Goal: Information Seeking & Learning: Understand process/instructions

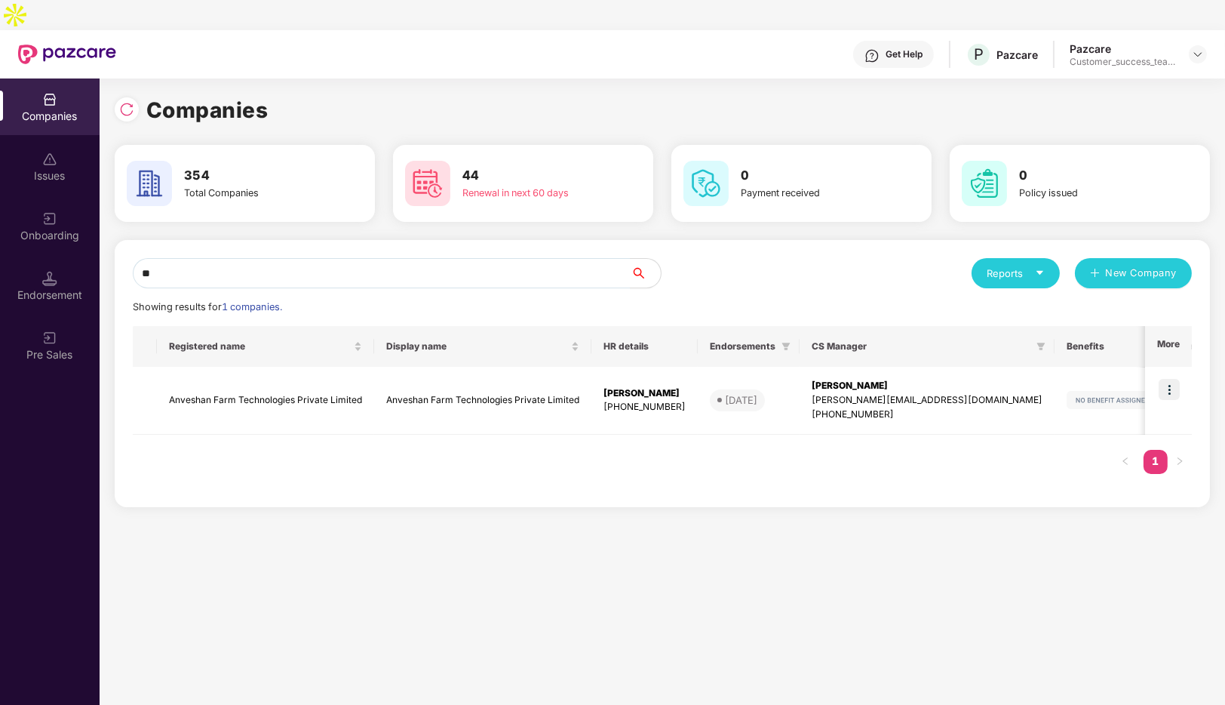
type input "*"
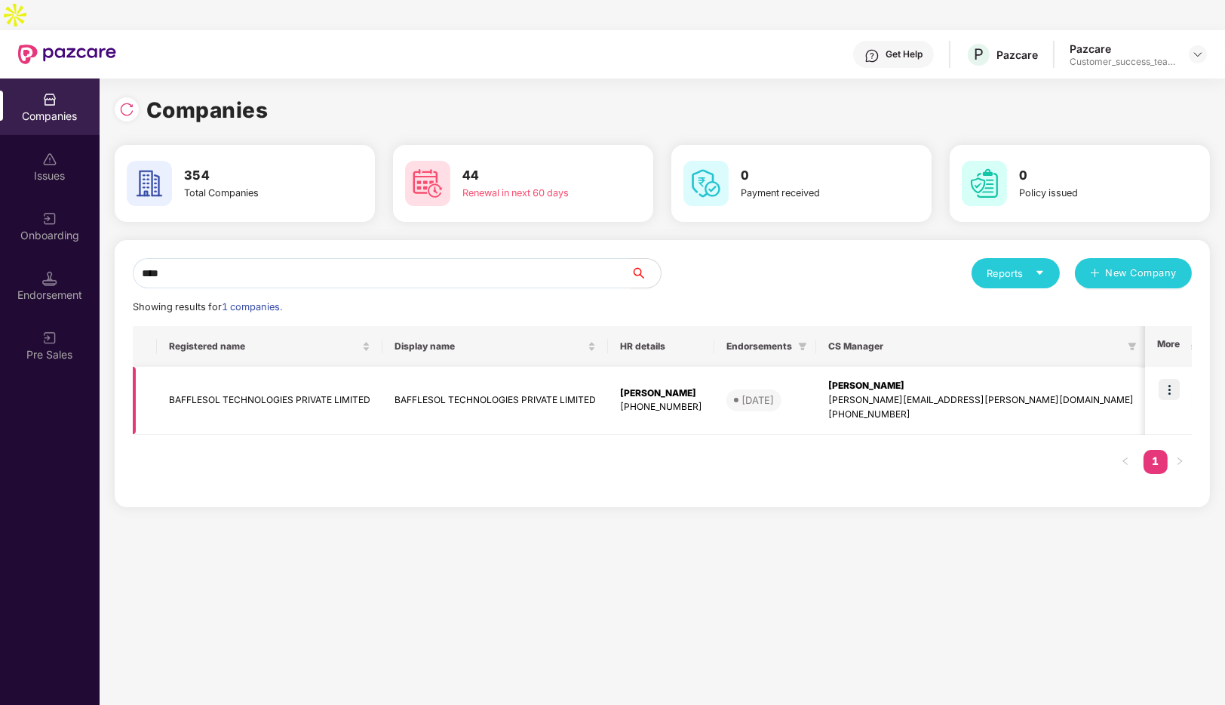
type input "****"
drag, startPoint x: 375, startPoint y: 372, endPoint x: 169, endPoint y: 366, distance: 206.0
click at [169, 367] on td "BAFFLESOL TECHNOLOGIES PRIVATE LIMITED" at bounding box center [270, 401] width 226 height 68
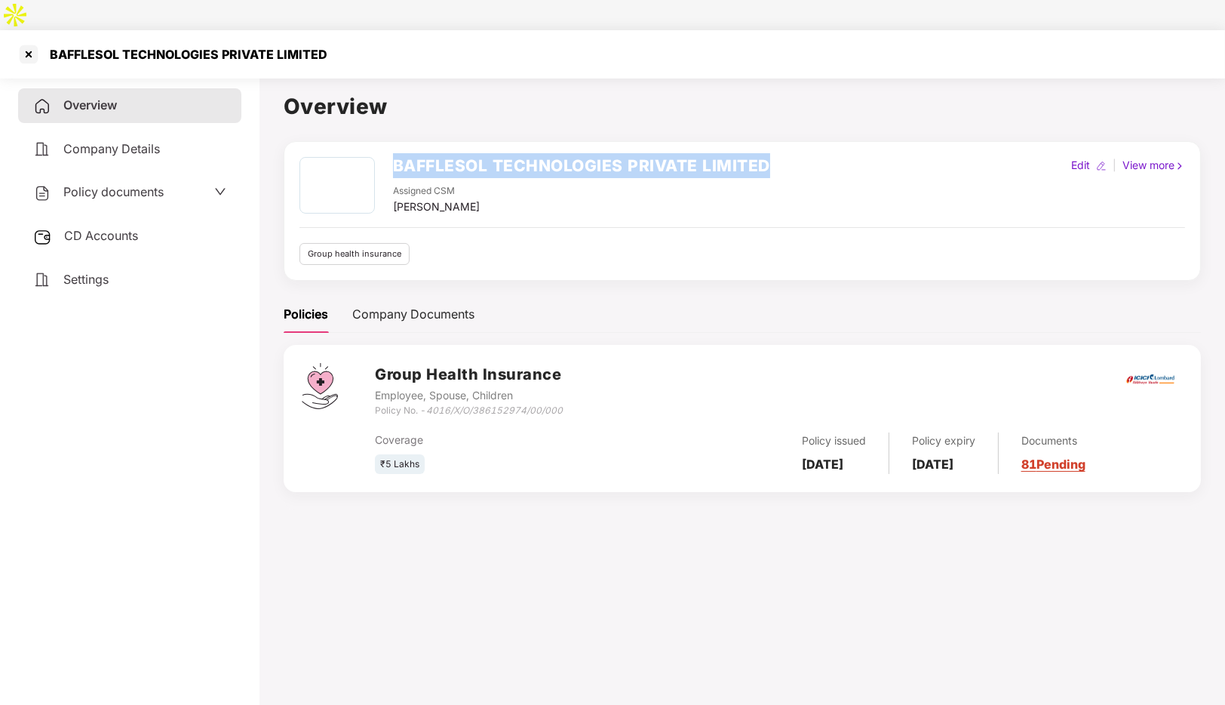
drag, startPoint x: 779, startPoint y: 126, endPoint x: 386, endPoint y: 120, distance: 393.1
click at [386, 141] on div "BAFFLESOL TECHNOLOGIES PRIVATE LIMITED Assigned CSM [PERSON_NAME] Edit | View m…" at bounding box center [742, 211] width 917 height 140
copy h2 "BAFFLESOL TECHNOLOGIES PRIVATE LIMITED"
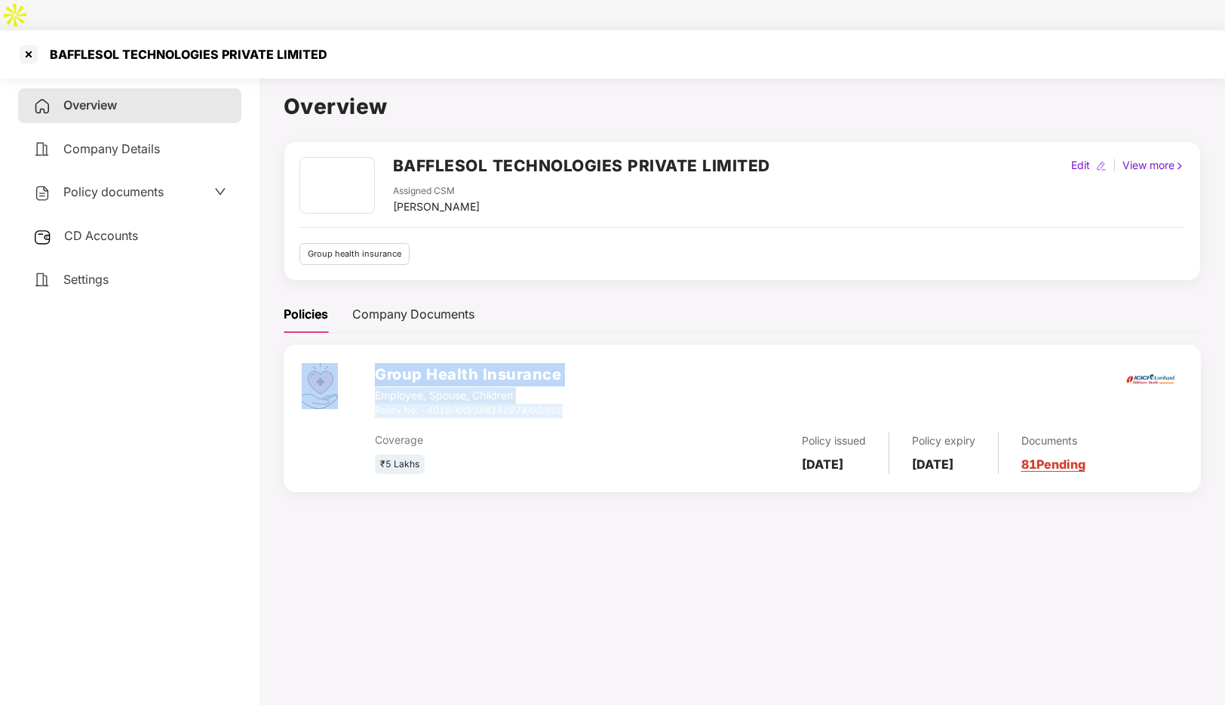
drag, startPoint x: 578, startPoint y: 377, endPoint x: 373, endPoint y: 378, distance: 204.4
click at [373, 378] on div "Group Health Insurance Employee, Spouse, Children Policy No. - 4016/X/O/3861529…" at bounding box center [742, 418] width 917 height 147
click at [515, 432] on div "Coverage" at bounding box center [509, 440] width 269 height 17
drag, startPoint x: 573, startPoint y: 376, endPoint x: 377, endPoint y: 376, distance: 195.4
click at [377, 376] on div "Group Health Insurance Employee, Spouse, Children Policy No. - 4016/X/O/3861529…" at bounding box center [779, 390] width 808 height 54
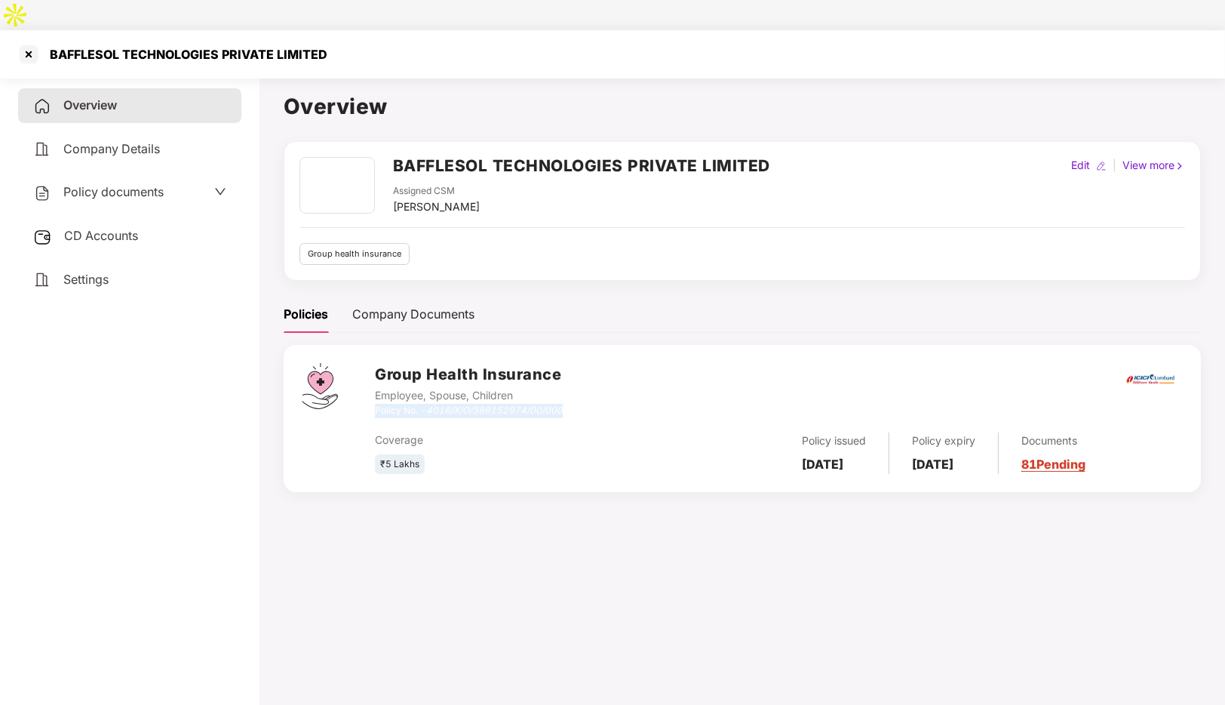
copy div "Policy No. - 4016/X/O/386152974/00/000"
click at [22, 42] on div at bounding box center [29, 54] width 24 height 24
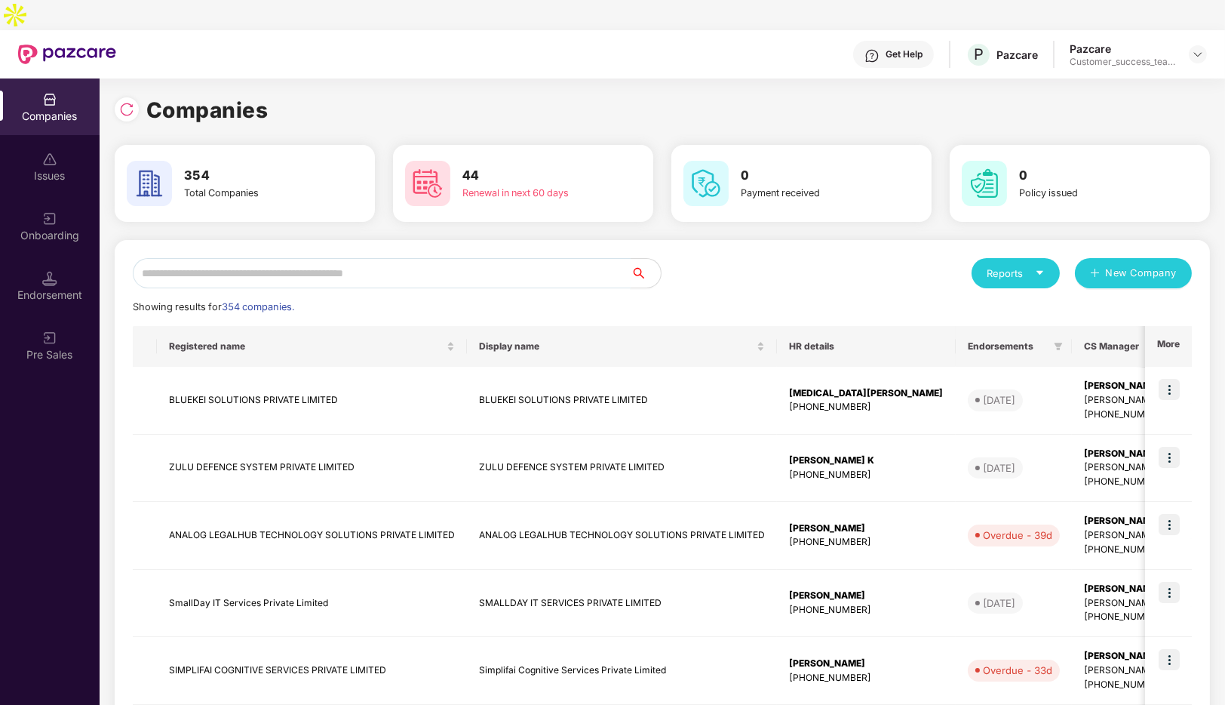
click at [235, 258] on input "text" at bounding box center [382, 273] width 498 height 30
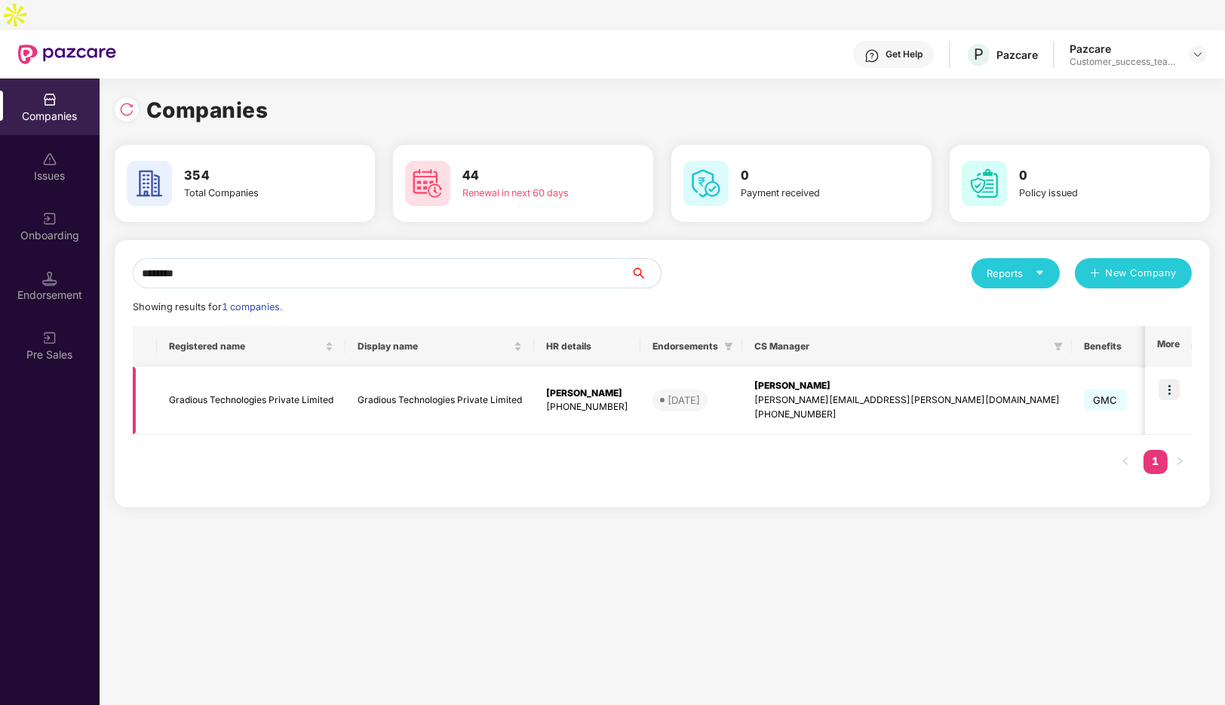
type input "********"
click at [253, 370] on td "Gradious Technologies Private Limited" at bounding box center [251, 401] width 189 height 68
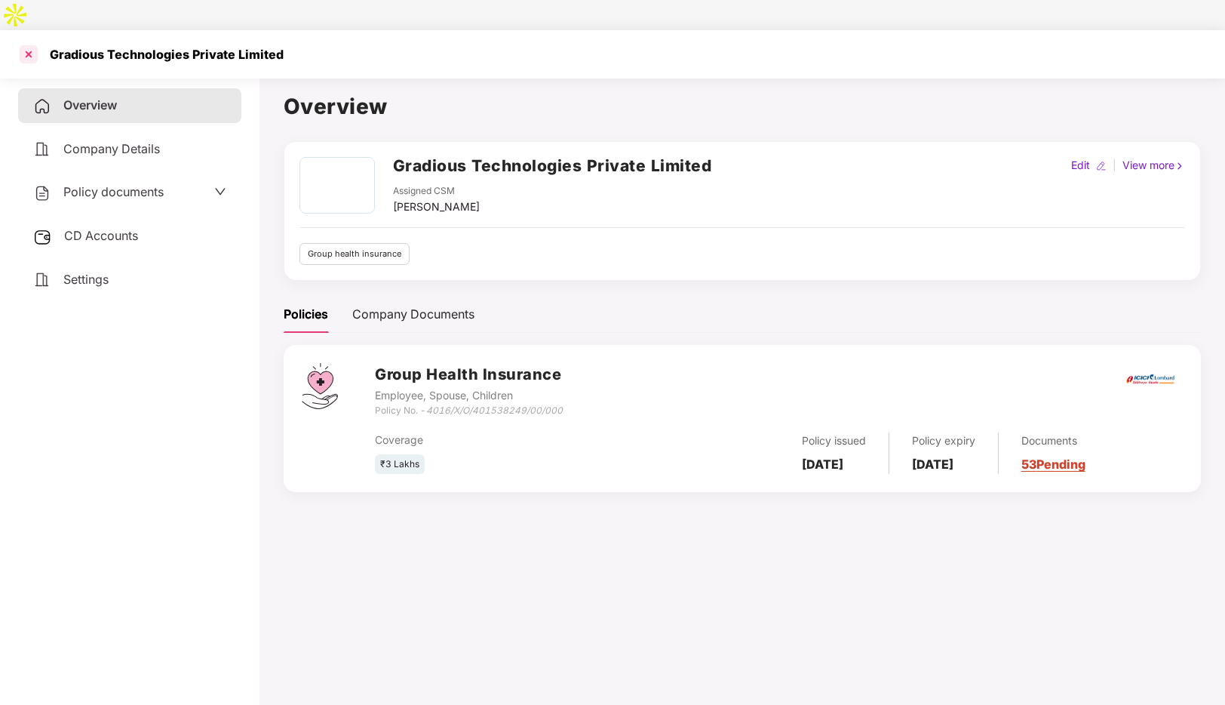
click at [28, 42] on div at bounding box center [29, 54] width 24 height 24
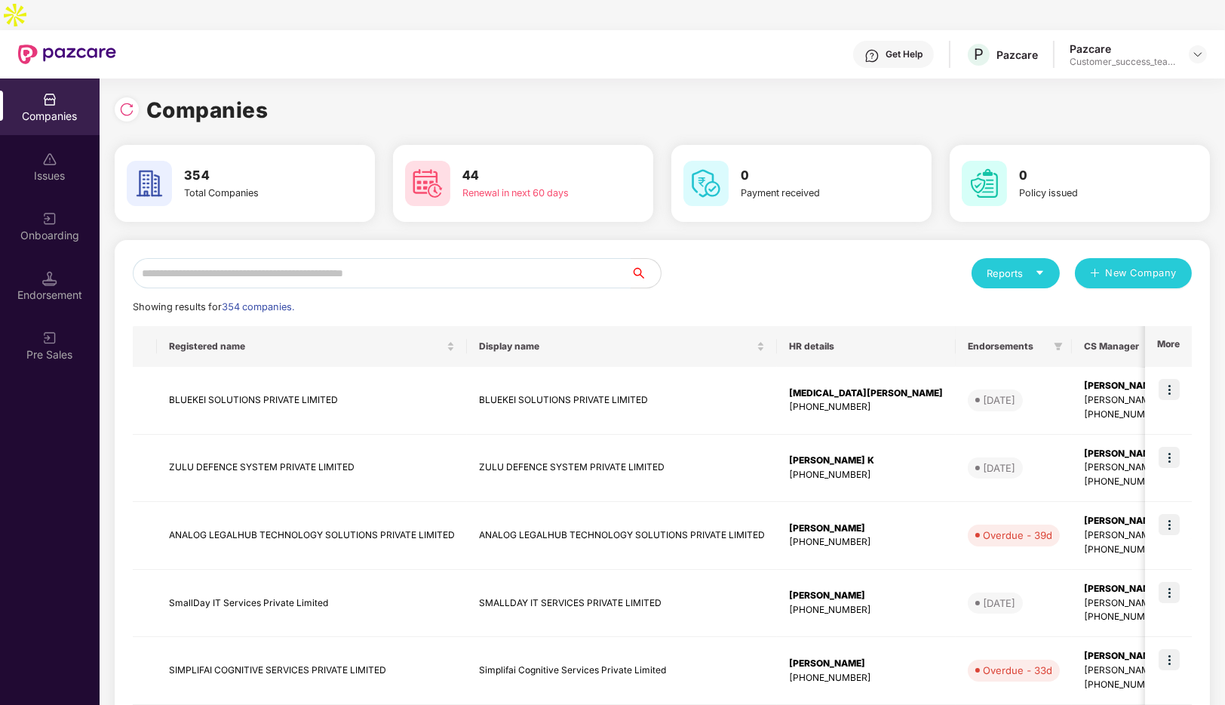
click at [334, 258] on input "text" at bounding box center [382, 273] width 498 height 30
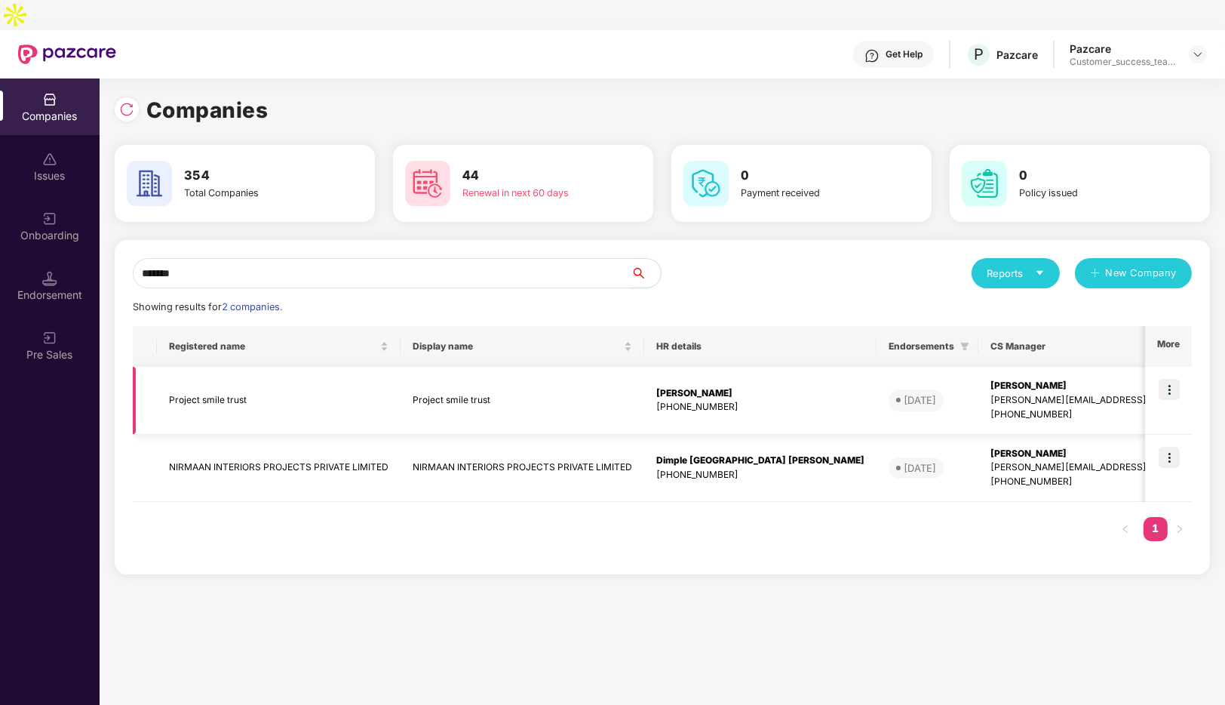
type input "*******"
click at [1178, 379] on img at bounding box center [1169, 389] width 21 height 21
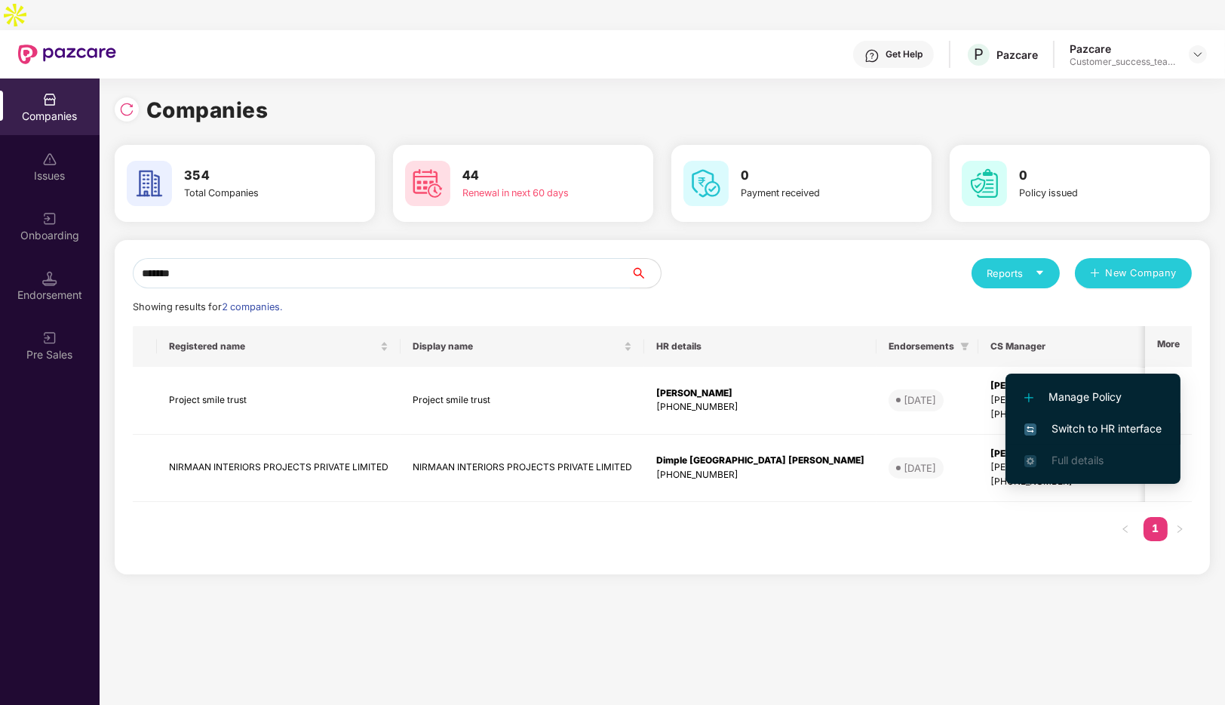
click at [1075, 428] on span "Switch to HR interface" at bounding box center [1093, 428] width 137 height 17
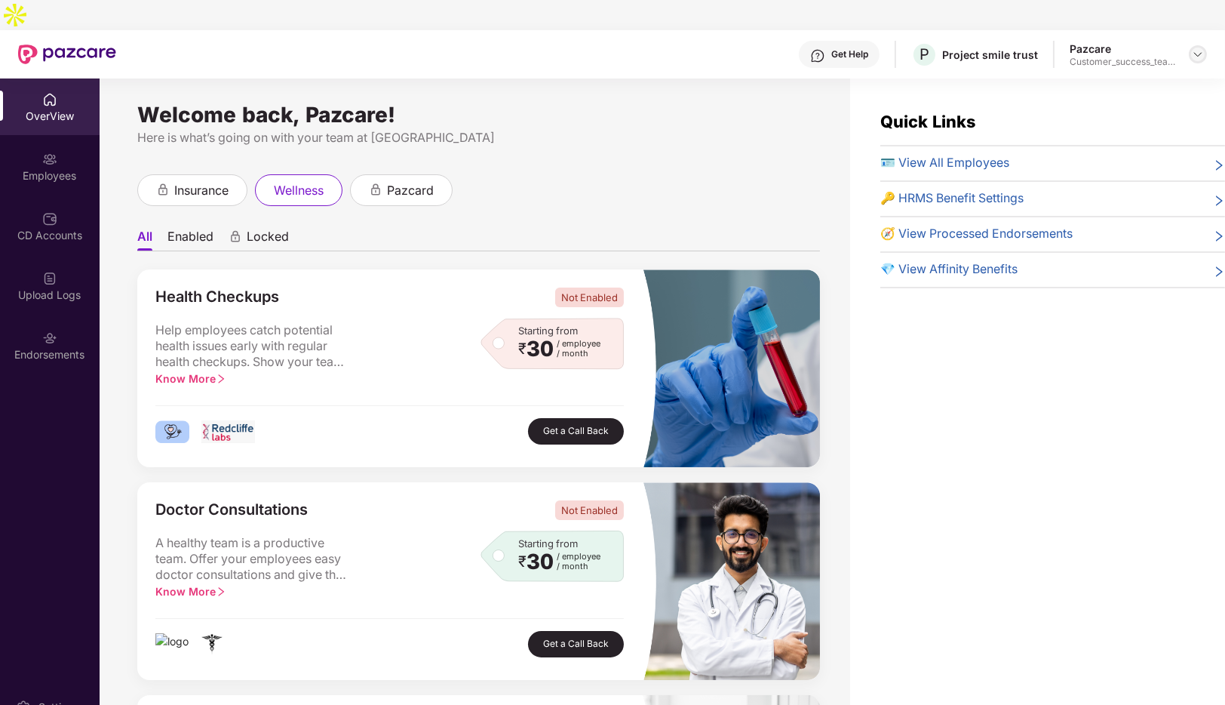
click at [1195, 48] on img at bounding box center [1198, 54] width 12 height 12
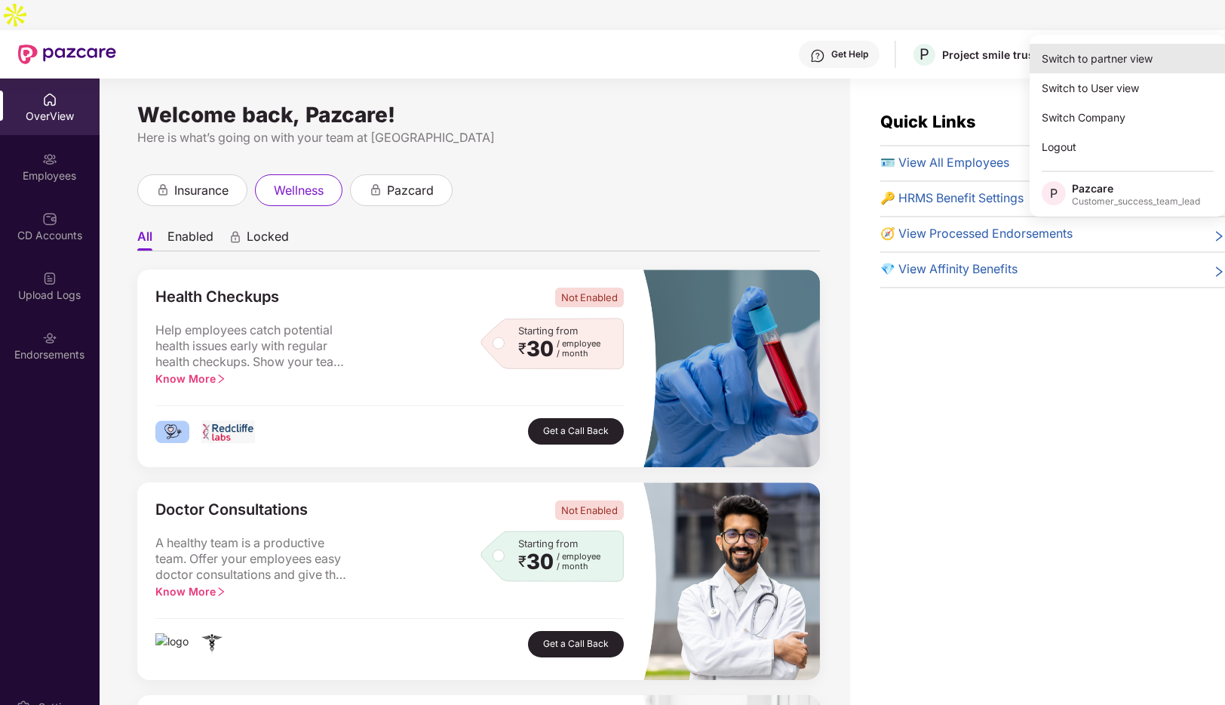
click at [1092, 51] on div "Switch to partner view" at bounding box center [1128, 58] width 196 height 29
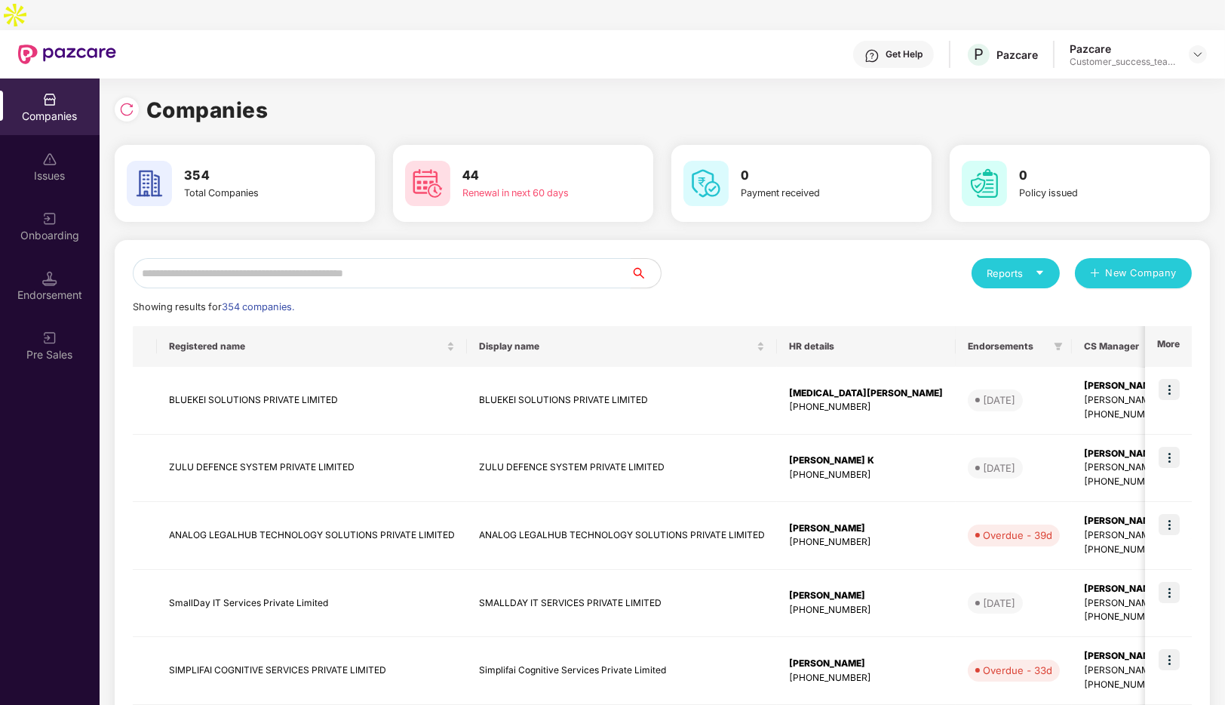
click at [283, 258] on input "text" at bounding box center [382, 273] width 498 height 30
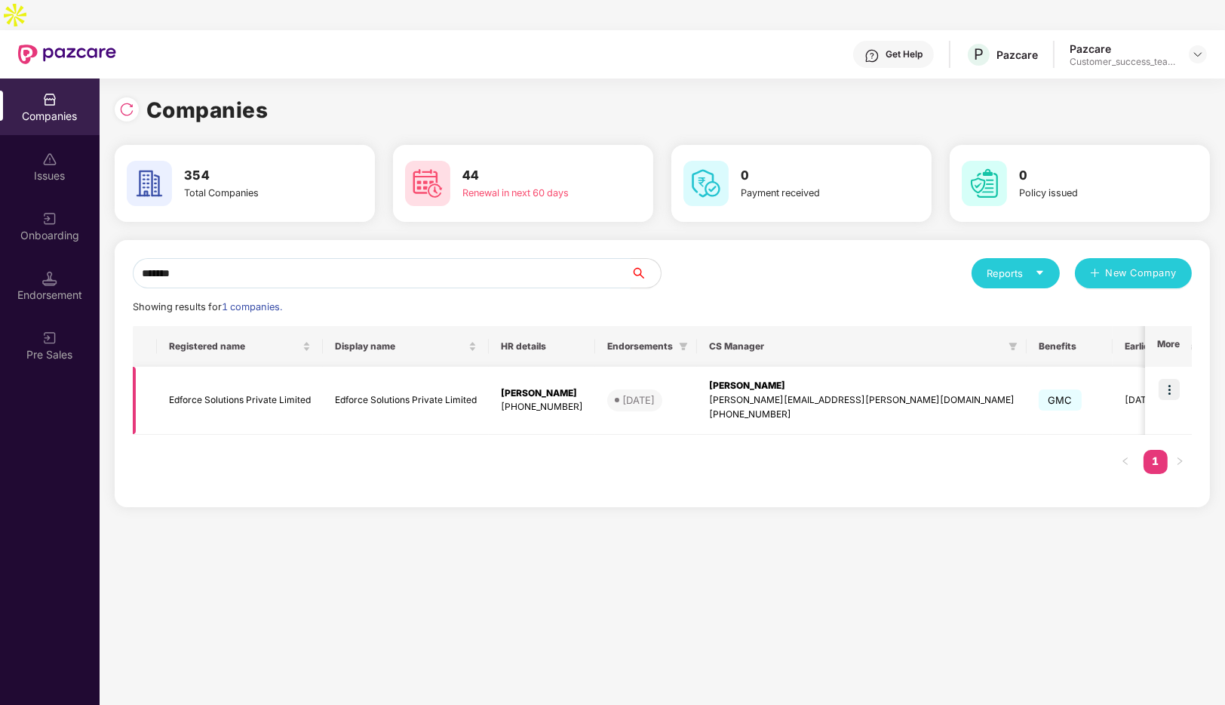
scroll to position [0, 175]
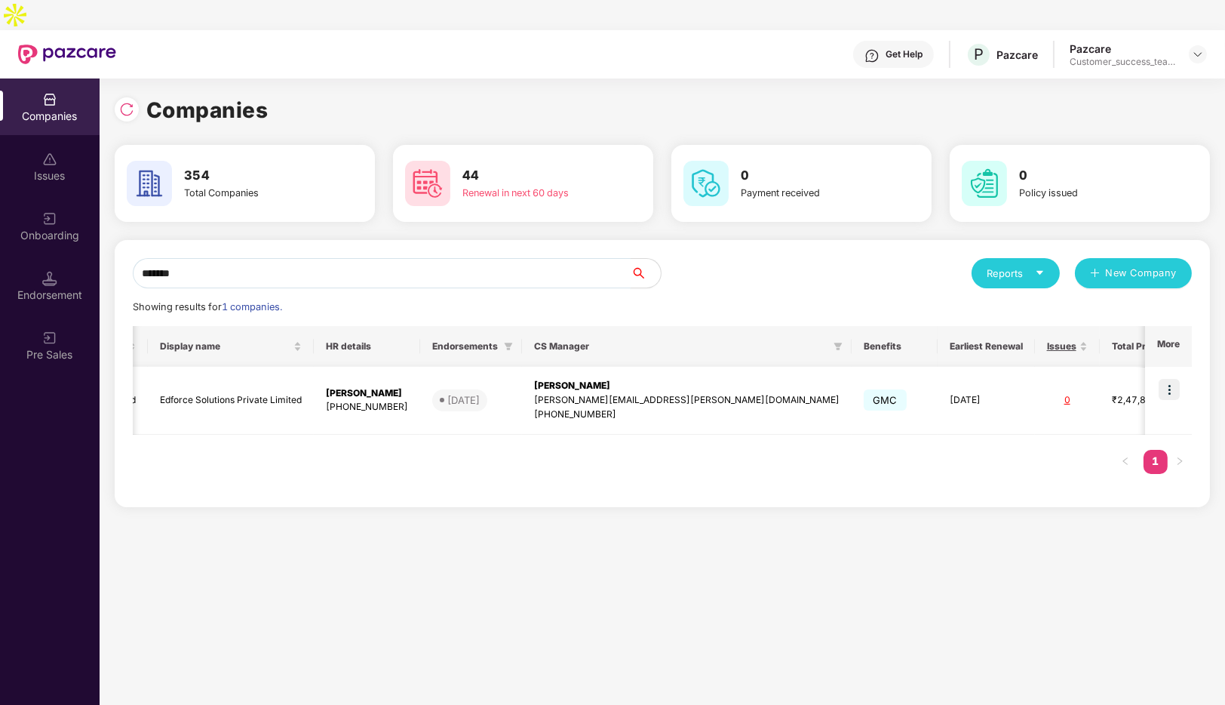
type input "*******"
click at [1166, 379] on img at bounding box center [1169, 389] width 21 height 21
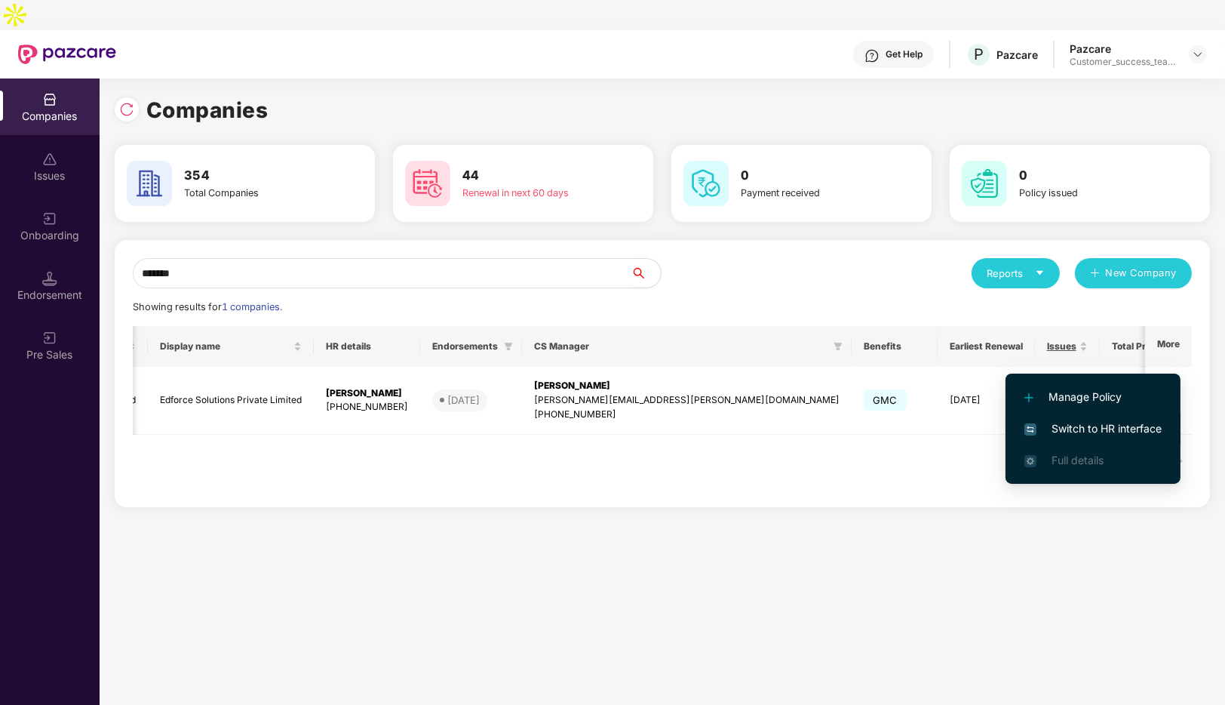
click at [1080, 422] on span "Switch to HR interface" at bounding box center [1093, 428] width 137 height 17
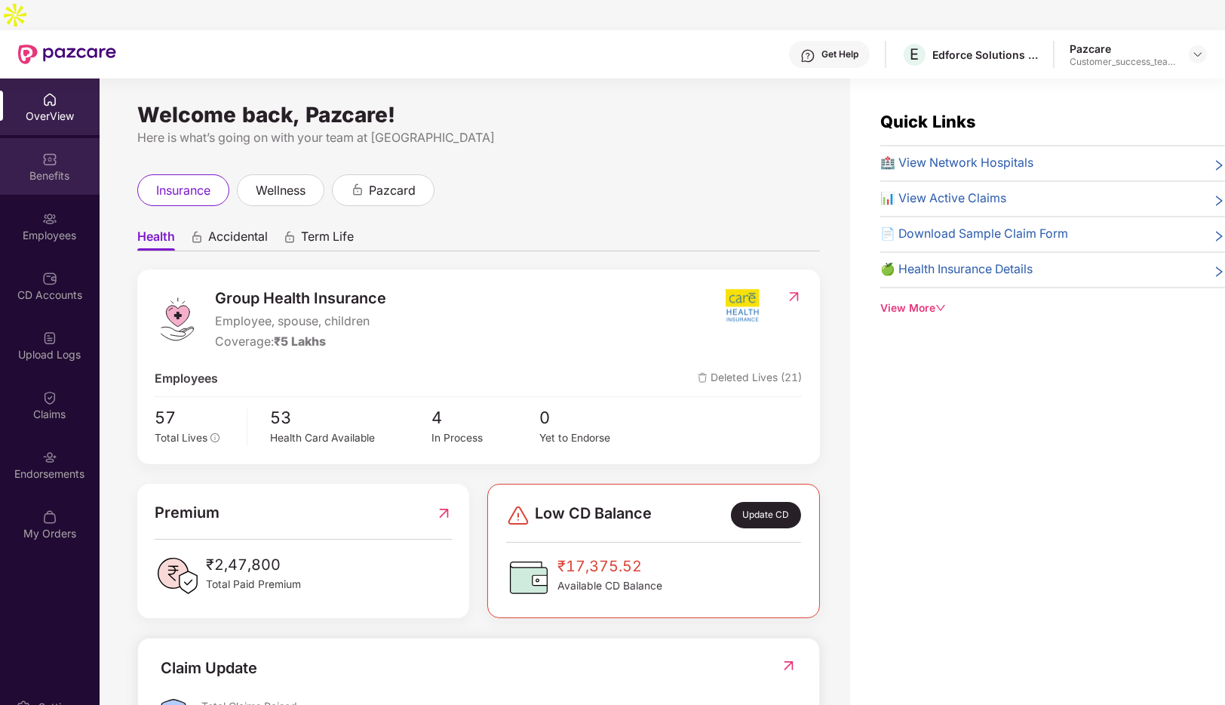
click at [43, 168] on div "Benefits" at bounding box center [50, 175] width 100 height 15
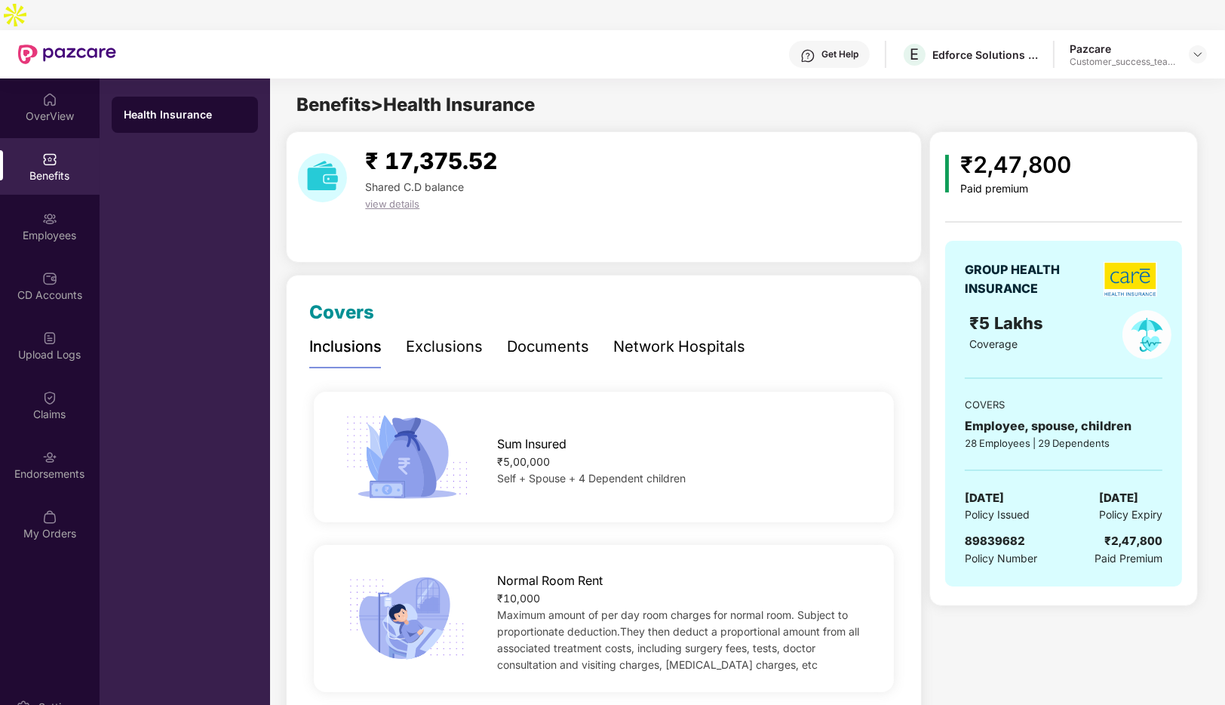
click at [673, 335] on div "Network Hospitals" at bounding box center [679, 346] width 132 height 23
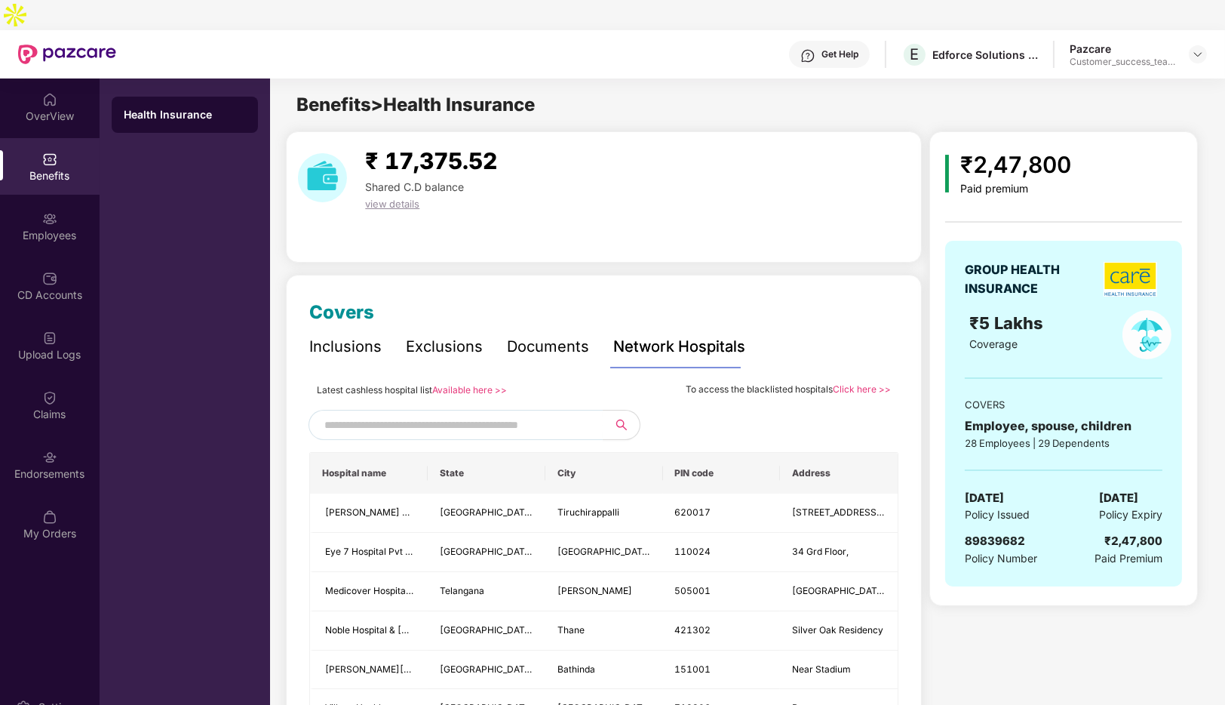
click at [458, 384] on link "Available here >>" at bounding box center [469, 389] width 75 height 11
click at [51, 109] on div "OverView" at bounding box center [50, 116] width 100 height 15
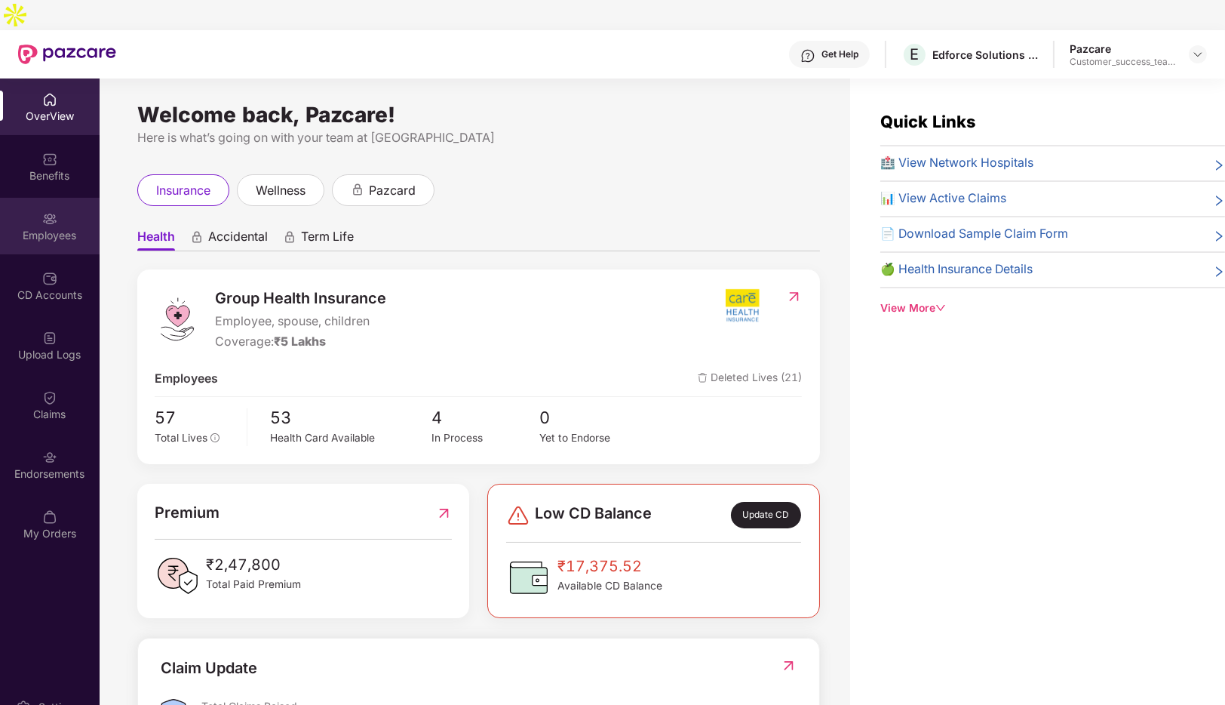
click at [43, 228] on div "Employees" at bounding box center [50, 235] width 100 height 15
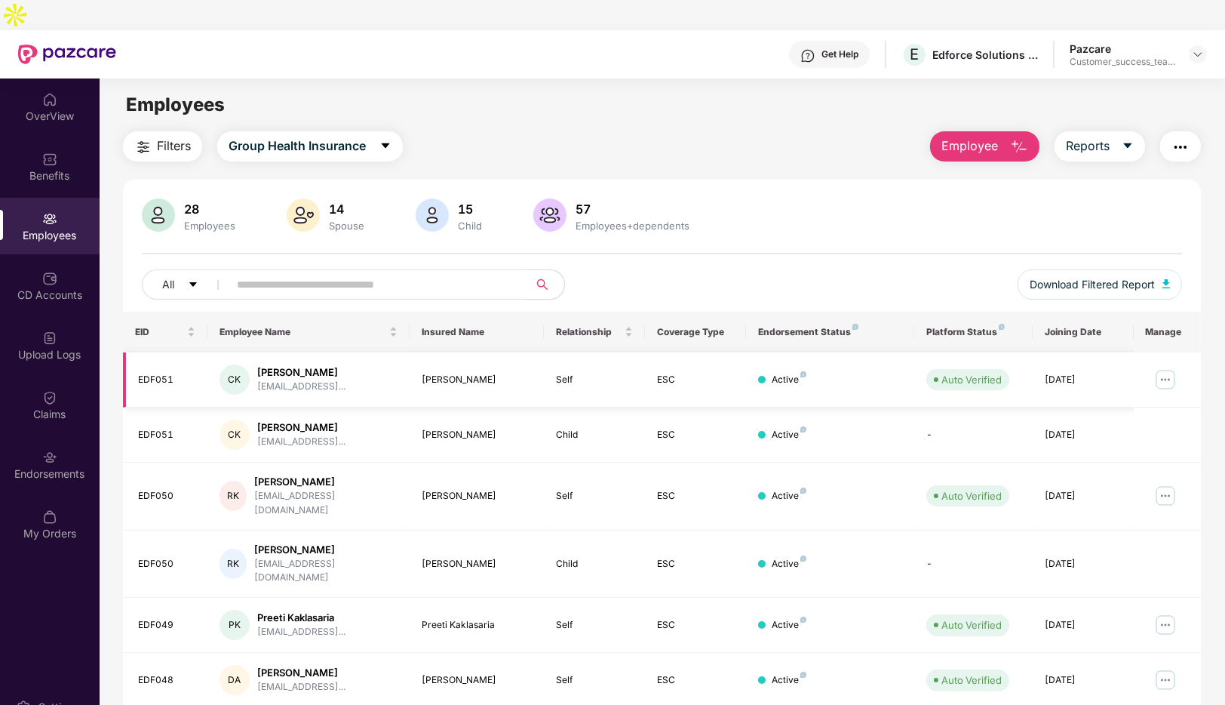
click at [1163, 367] on img at bounding box center [1166, 379] width 24 height 24
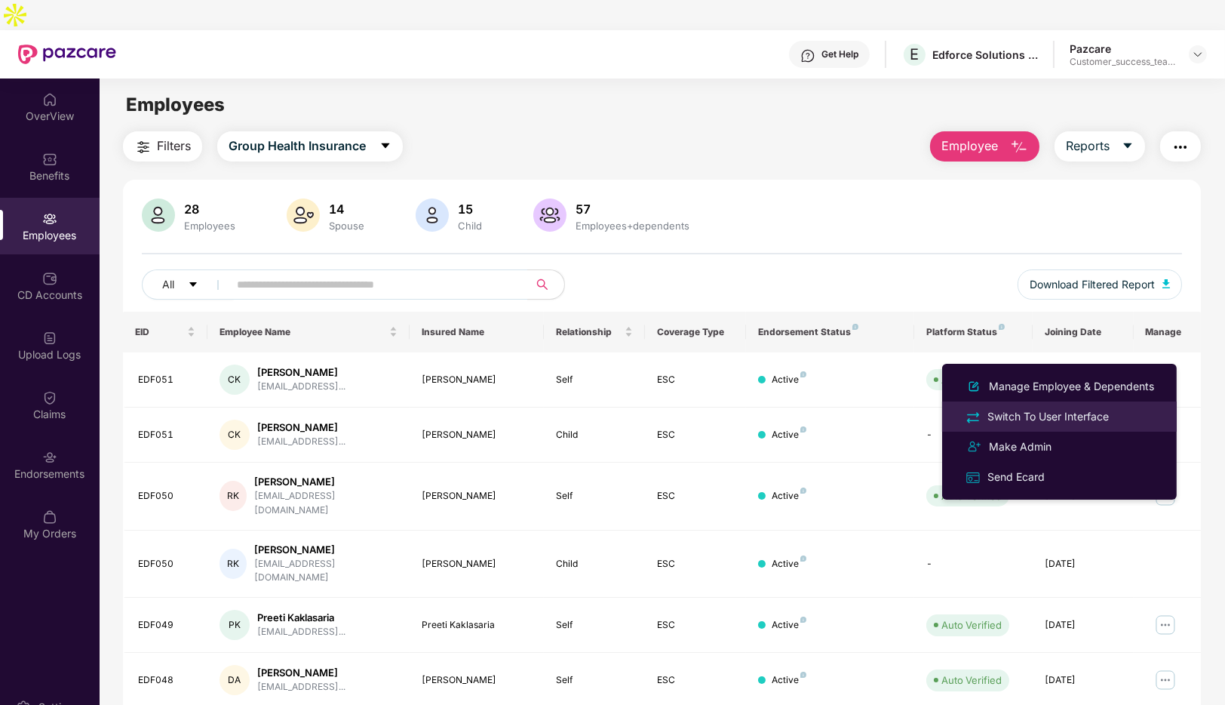
click at [1056, 414] on div "Switch To User Interface" at bounding box center [1048, 416] width 127 height 17
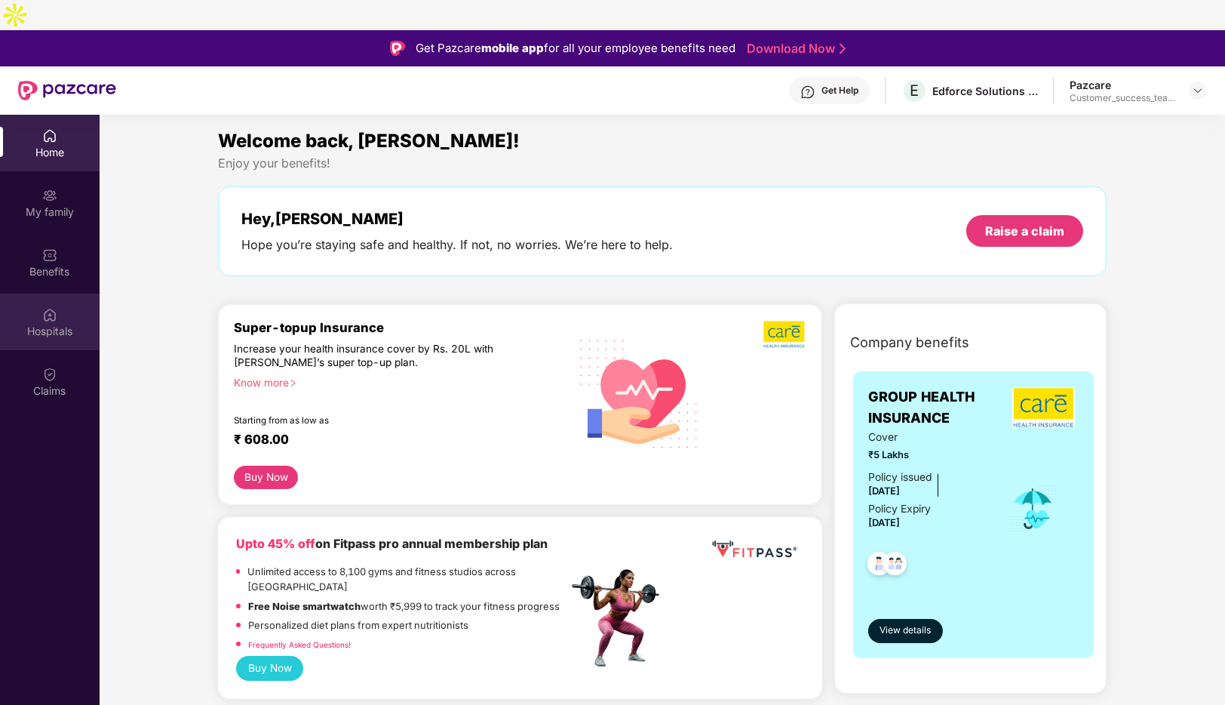
click at [55, 306] on div at bounding box center [49, 313] width 15 height 15
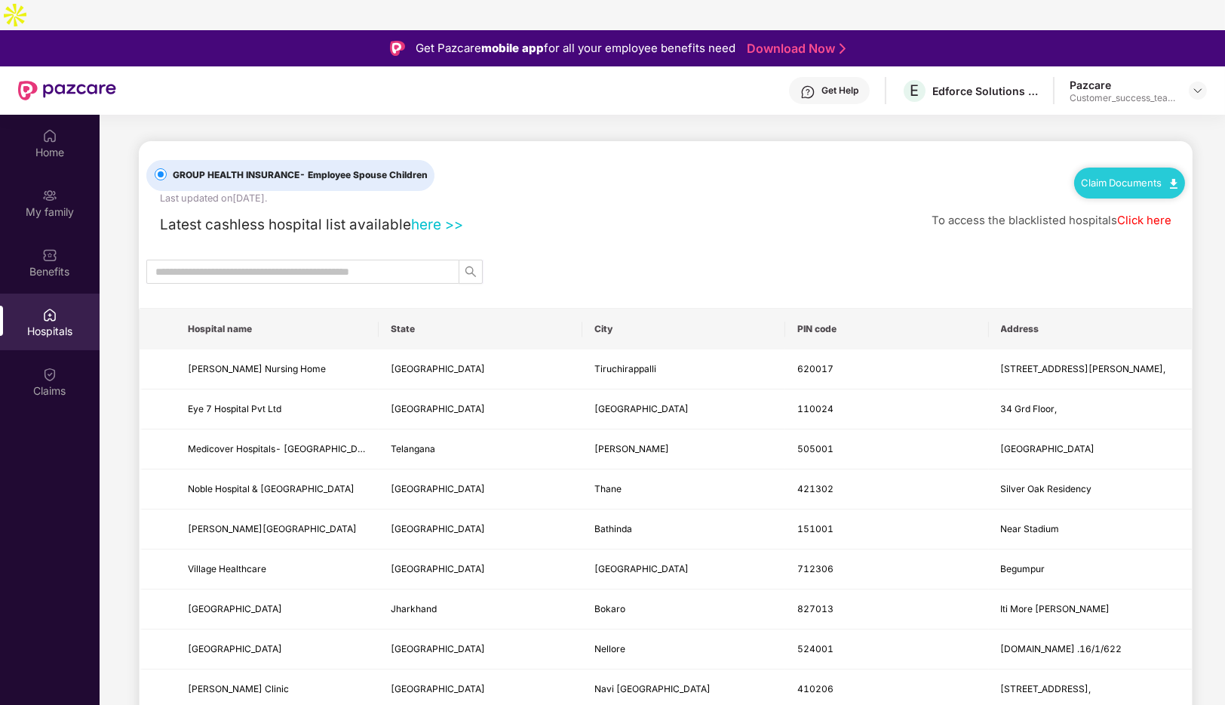
click at [1144, 177] on link "Claim Documents" at bounding box center [1130, 183] width 96 height 12
click at [1169, 204] on link "Claim Process" at bounding box center [1135, 208] width 98 height 32
click at [1197, 84] on img at bounding box center [1198, 90] width 12 height 12
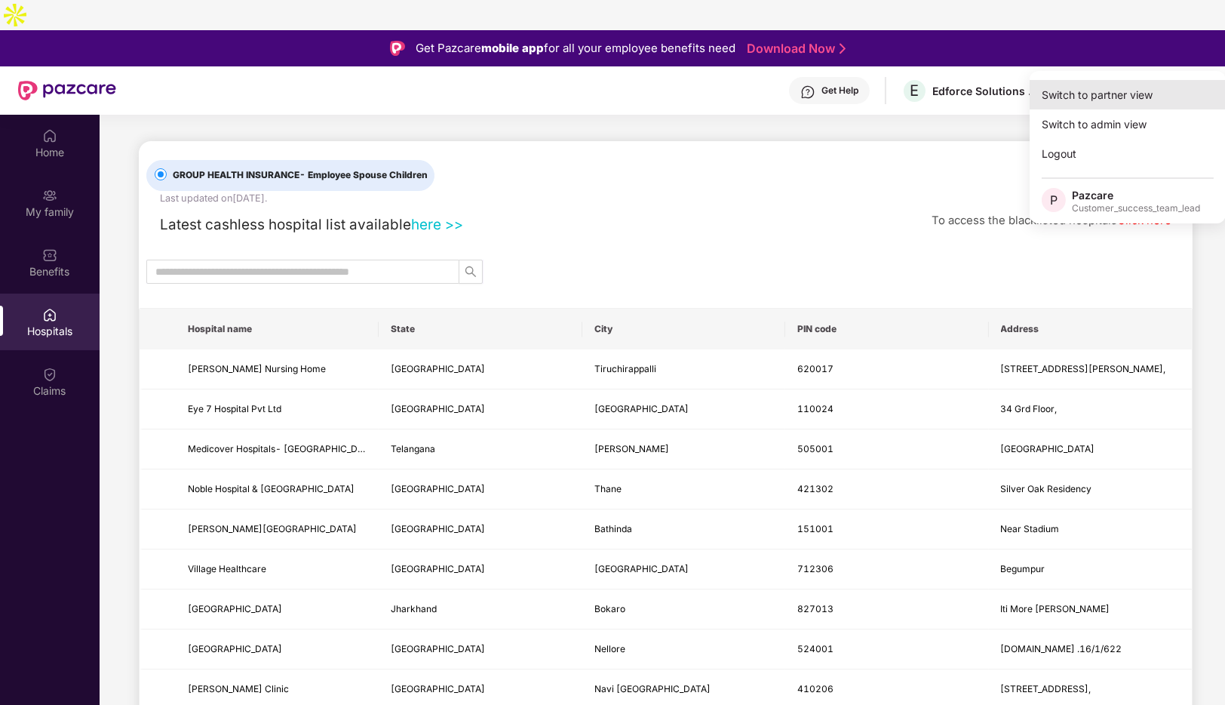
click at [1106, 91] on div "Switch to partner view" at bounding box center [1128, 94] width 196 height 29
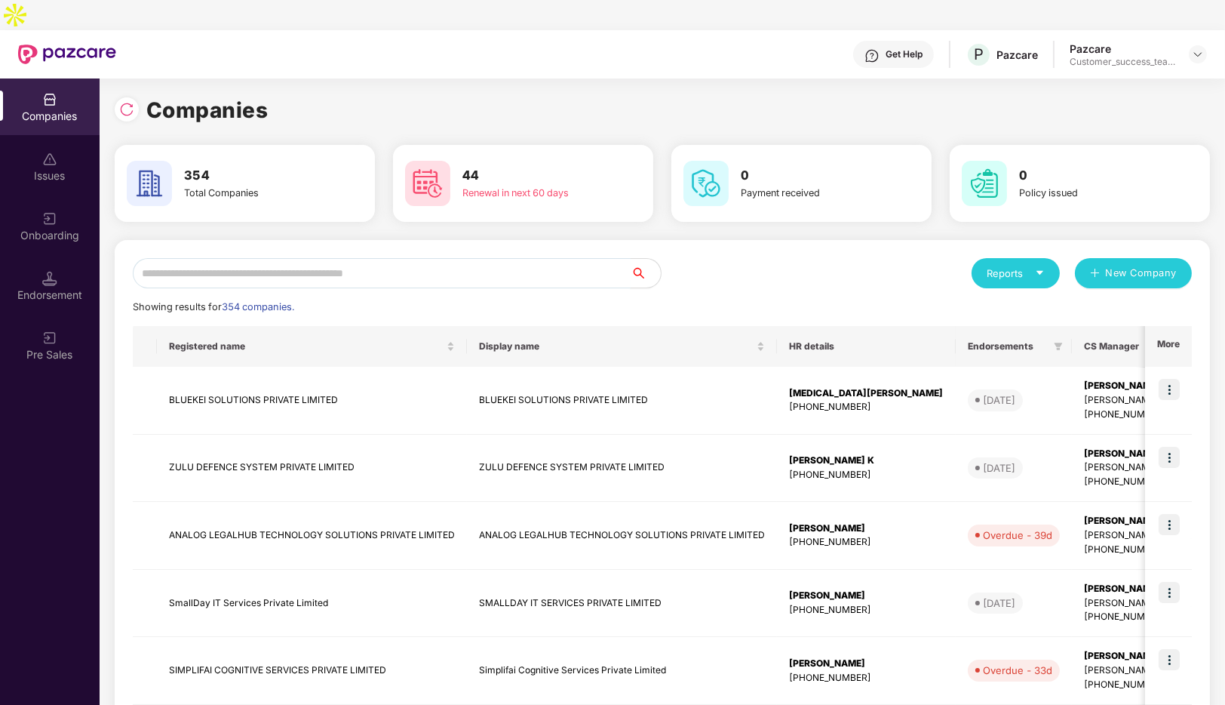
click at [360, 258] on input "text" at bounding box center [382, 273] width 498 height 30
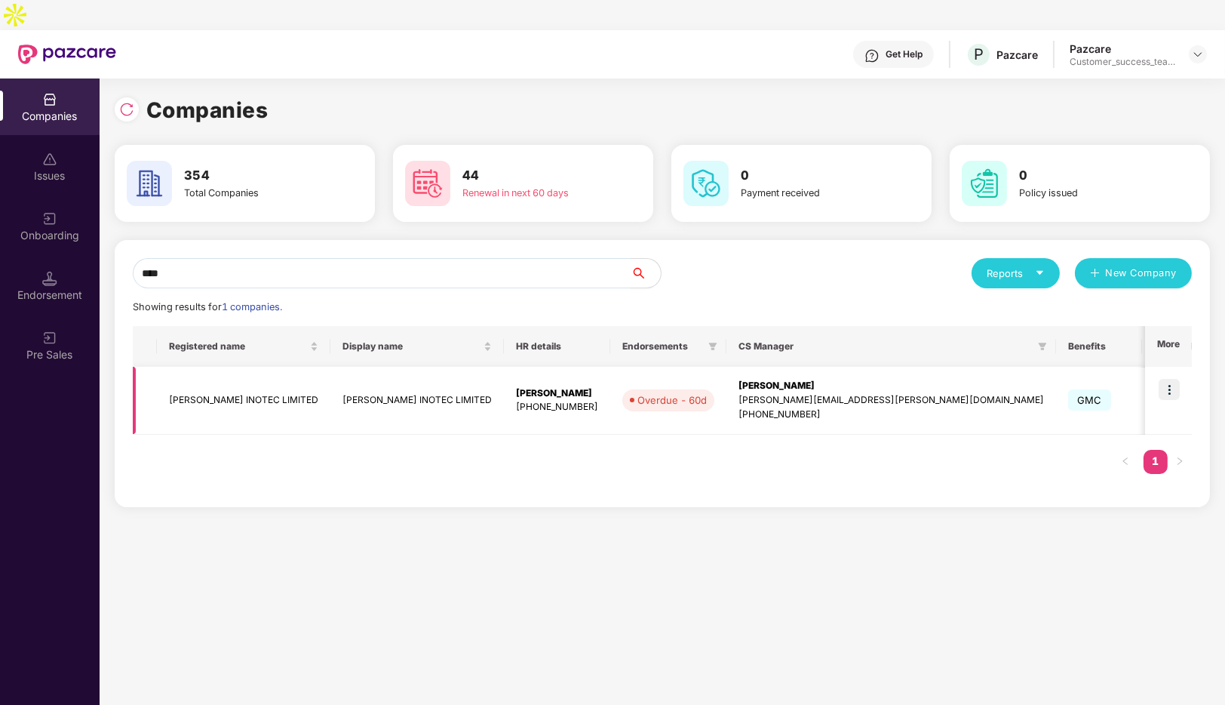
type input "****"
click at [1172, 379] on img at bounding box center [1169, 389] width 21 height 21
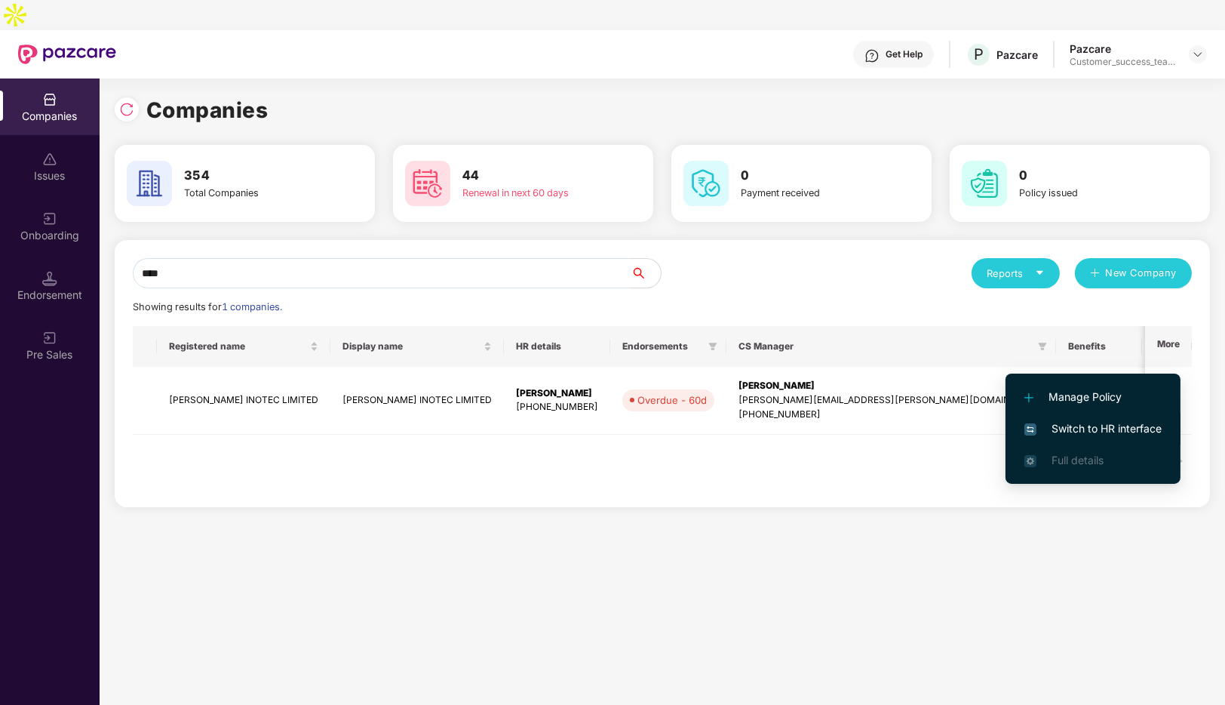
click at [1060, 426] on span "Switch to HR interface" at bounding box center [1093, 428] width 137 height 17
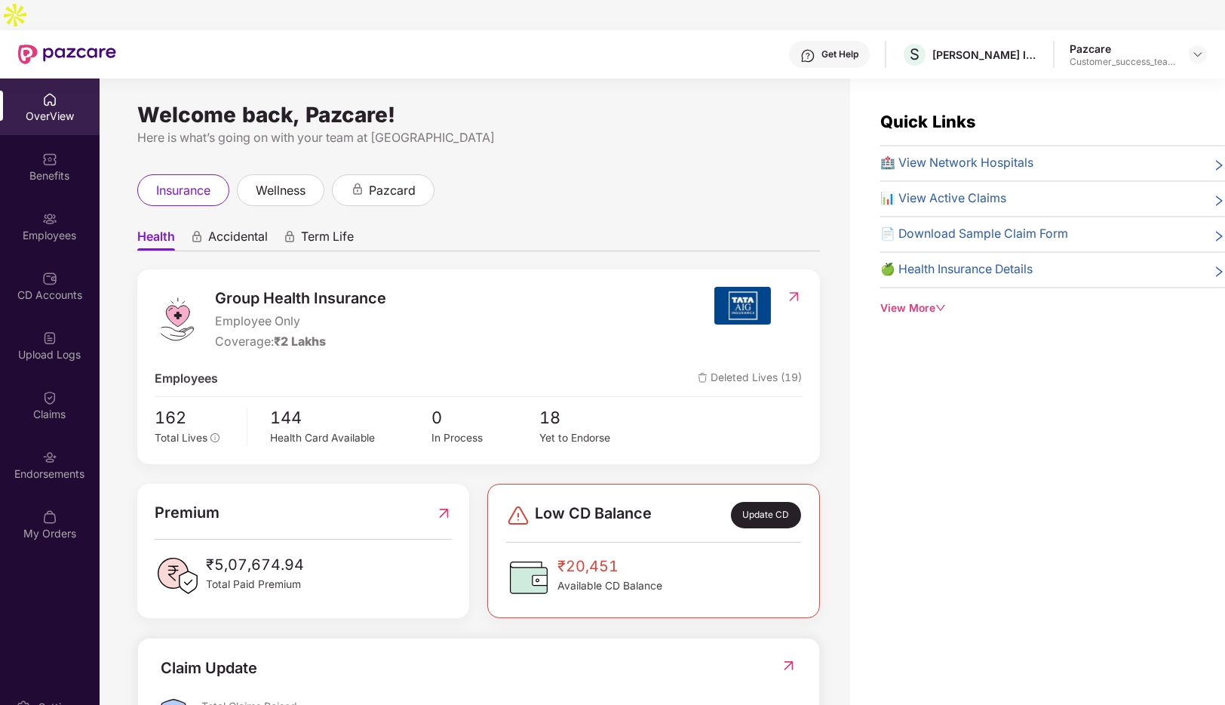
click at [57, 198] on div "Employees" at bounding box center [50, 226] width 100 height 57
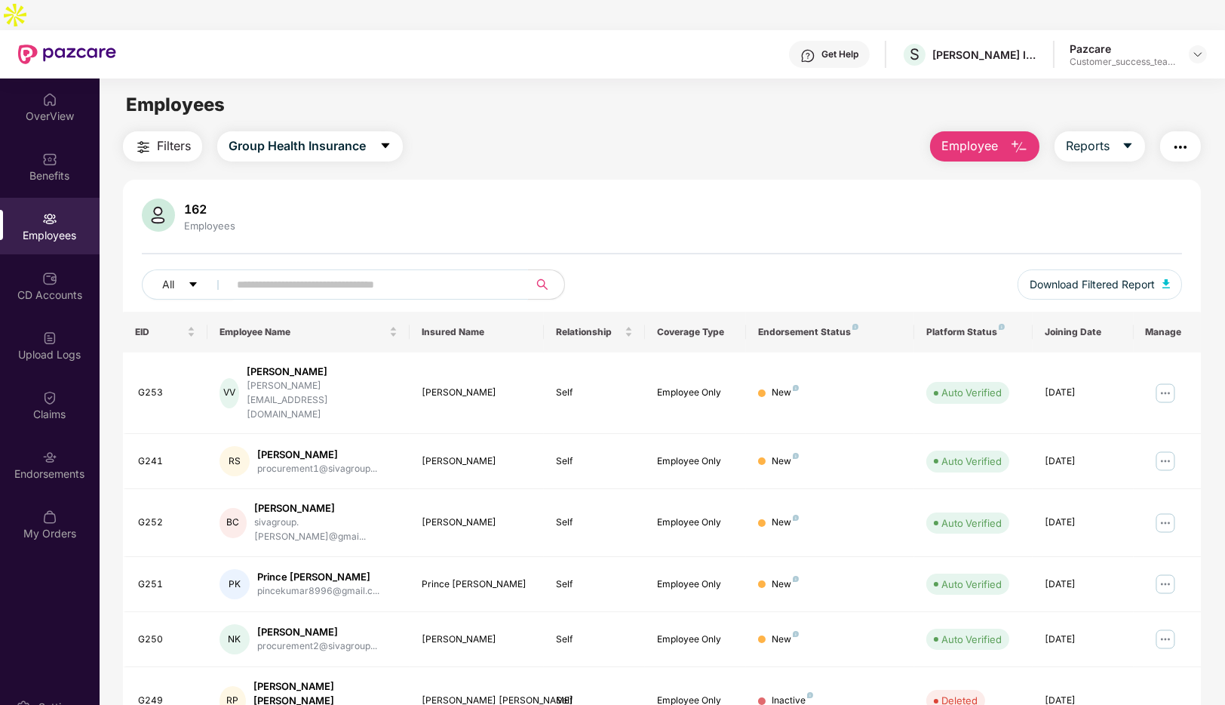
click at [340, 273] on input "text" at bounding box center [372, 284] width 271 height 23
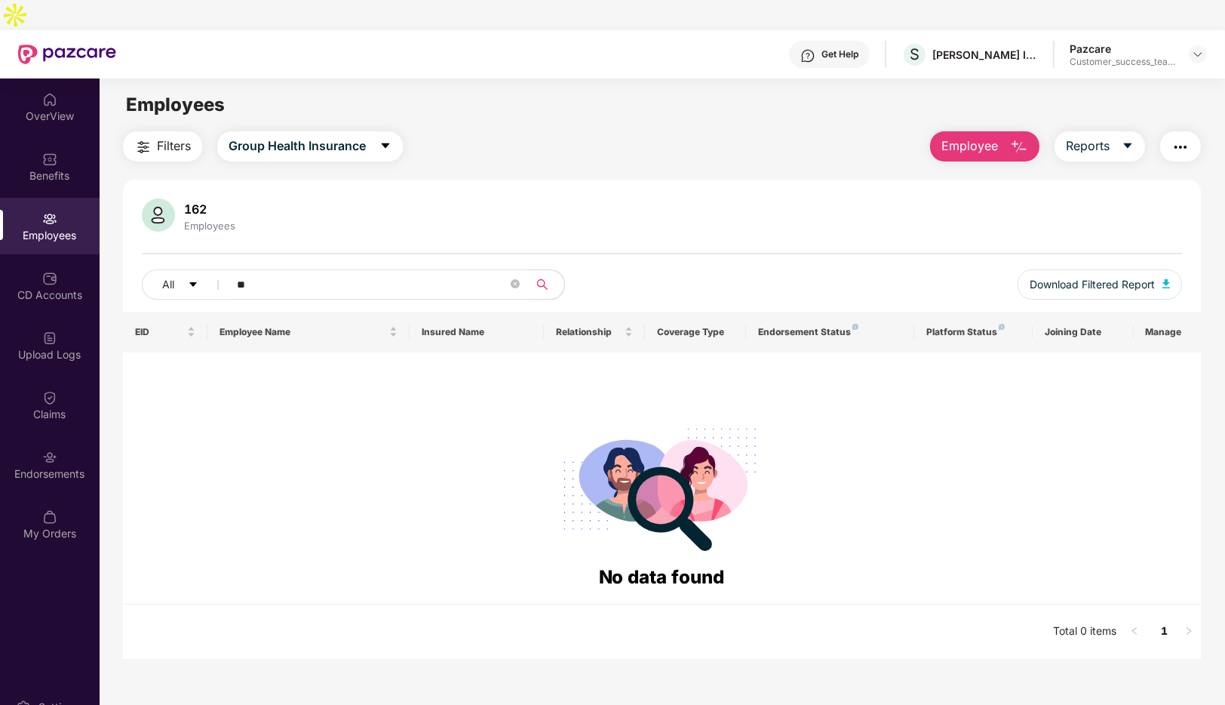
type input "*"
